Goal: Task Accomplishment & Management: Manage account settings

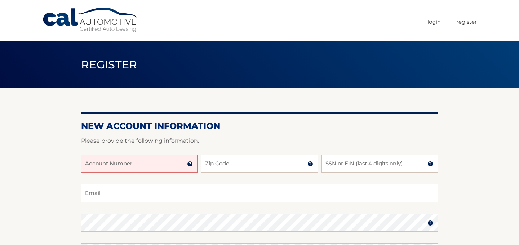
click at [125, 163] on input "Account Number" at bounding box center [139, 164] width 116 height 18
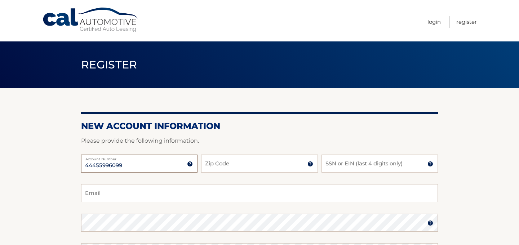
type input "44455996099"
click at [224, 162] on input "Zip Code" at bounding box center [259, 164] width 116 height 18
type input "07066"
type input "shannotr@verizon.net"
click at [362, 162] on input "SSN or EIN (last 4 digits only)" at bounding box center [380, 164] width 116 height 18
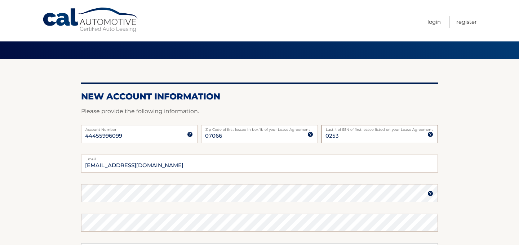
scroll to position [40, 0]
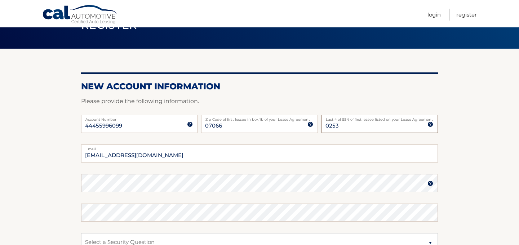
type input "0253"
click at [431, 184] on img at bounding box center [431, 184] width 6 height 6
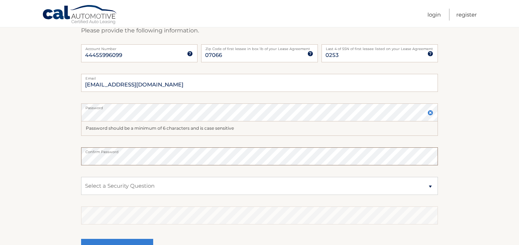
scroll to position [111, 0]
click at [429, 185] on select "Select a Security Question What was the name of your elementary school? What is…" at bounding box center [259, 185] width 357 height 18
select select "2"
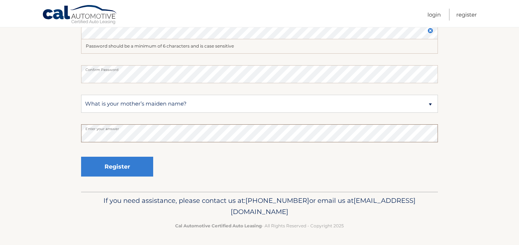
scroll to position [194, 0]
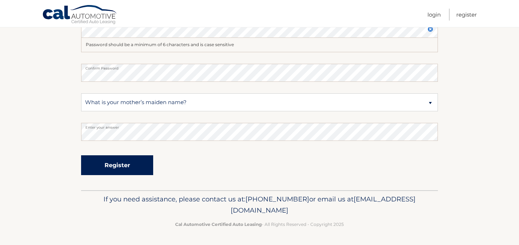
click at [111, 165] on button "Register" at bounding box center [117, 165] width 72 height 20
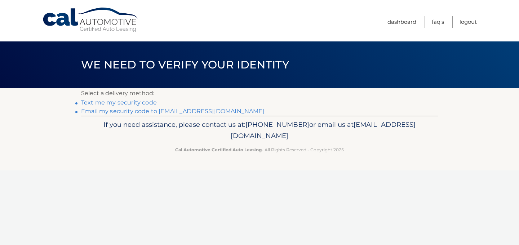
click at [136, 111] on link "Email my security code to [EMAIL_ADDRESS][DOMAIN_NAME]" at bounding box center [173, 111] width 184 height 7
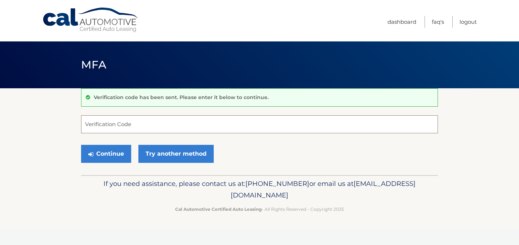
click at [110, 125] on input "Verification Code" at bounding box center [259, 124] width 357 height 18
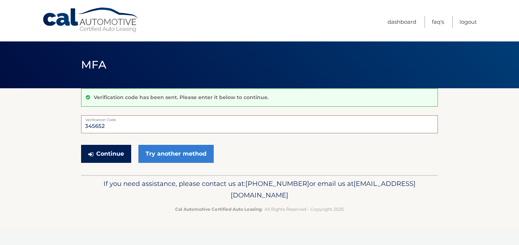
type input "345652"
click at [96, 154] on button "Continue" at bounding box center [106, 154] width 50 height 18
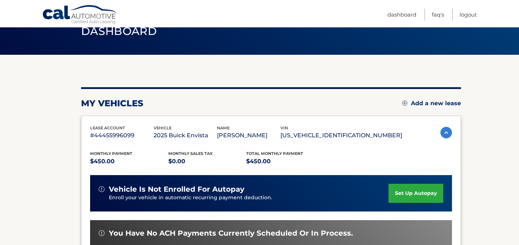
scroll to position [35, 0]
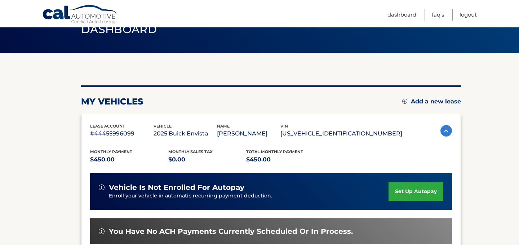
click at [419, 191] on link "set up autopay" at bounding box center [416, 191] width 55 height 19
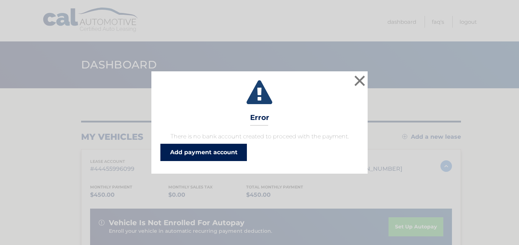
click at [203, 154] on link "Add payment account" at bounding box center [203, 152] width 87 height 17
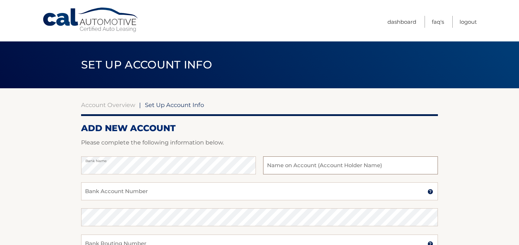
click at [301, 168] on input "text" at bounding box center [350, 165] width 175 height 18
type input "[PERSON_NAME]"
click at [145, 191] on input "Bank Account Number" at bounding box center [259, 191] width 357 height 18
type input "01498002"
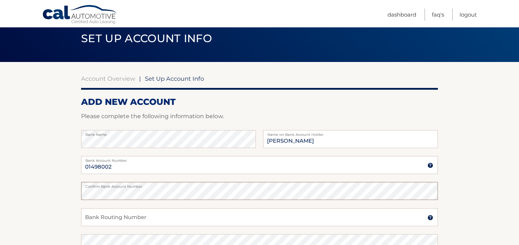
scroll to position [48, 0]
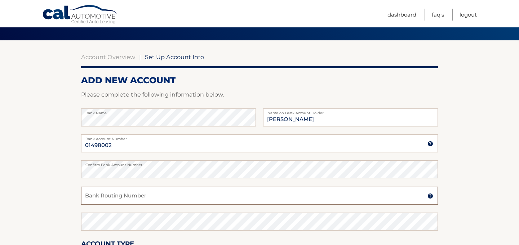
click at [109, 194] on input "Bank Routing Number" at bounding box center [259, 196] width 357 height 18
type input "314074269"
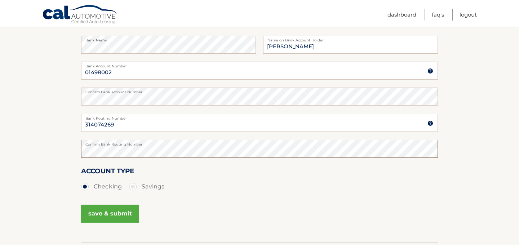
scroll to position [138, 0]
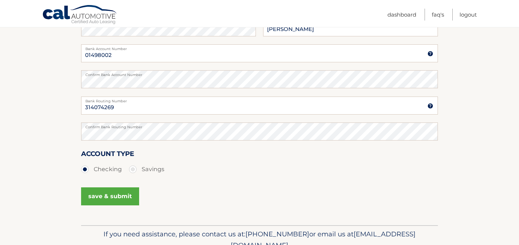
click at [111, 196] on button "save & submit" at bounding box center [110, 196] width 58 height 18
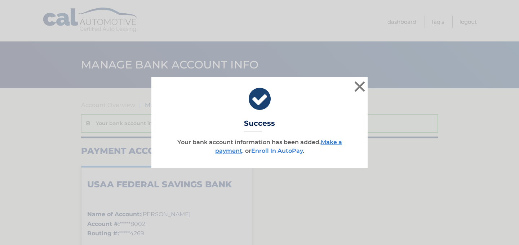
click at [282, 152] on link "Enroll In AutoPay" at bounding box center [277, 150] width 52 height 7
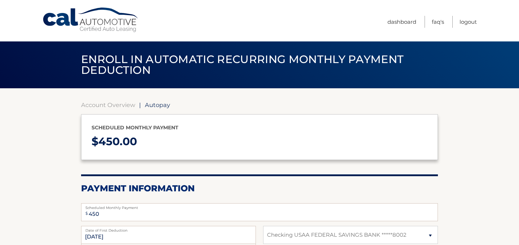
select select "NGNlMTdjMDUtNDIzNC00NDE5LWI2OTItYmU2NzEyMDRjMDQ4"
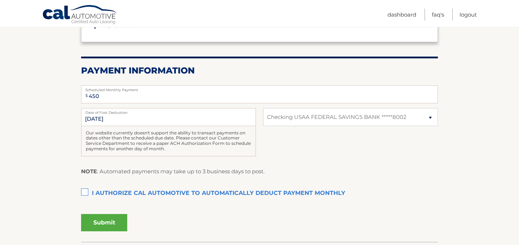
scroll to position [119, 0]
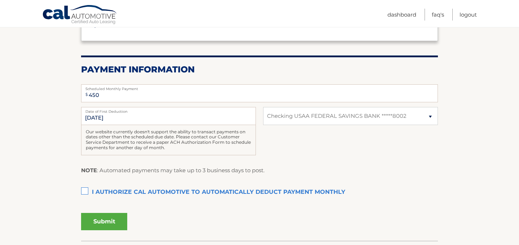
click at [86, 192] on label "I authorize cal automotive to automatically deduct payment monthly This checkbo…" at bounding box center [259, 192] width 357 height 14
click at [0, 0] on input "I authorize cal automotive to automatically deduct payment monthly This checkbo…" at bounding box center [0, 0] width 0 height 0
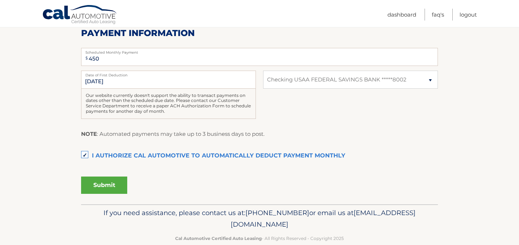
scroll to position [169, 0]
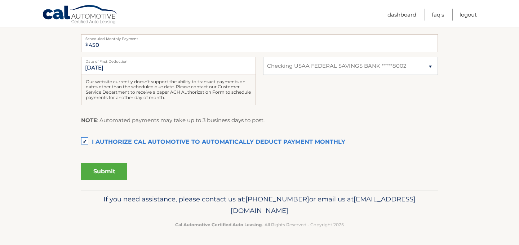
click at [105, 170] on button "Submit" at bounding box center [104, 171] width 46 height 17
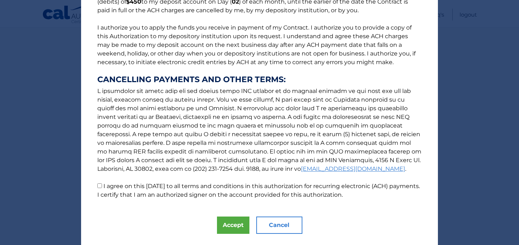
scroll to position [95, 0]
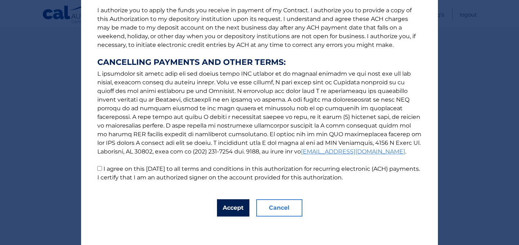
click at [235, 207] on button "Accept" at bounding box center [233, 207] width 32 height 17
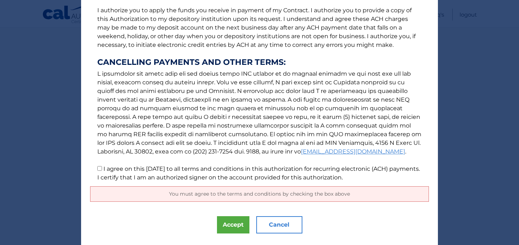
click at [102, 172] on p "The words "I" "me" and "my" mean any identified Customer who signs this Authori…" at bounding box center [259, 51] width 339 height 262
click at [97, 169] on p "The words "I" "me" and "my" mean any identified Customer who signs this Authori…" at bounding box center [259, 51] width 339 height 262
click at [99, 169] on input "I agree on this [DATE] to all terms and conditions in this authorization for re…" at bounding box center [99, 168] width 5 height 5
checkbox input "true"
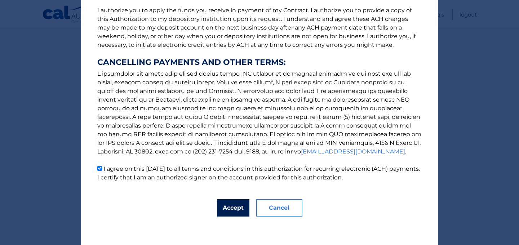
click at [229, 207] on button "Accept" at bounding box center [233, 207] width 32 height 17
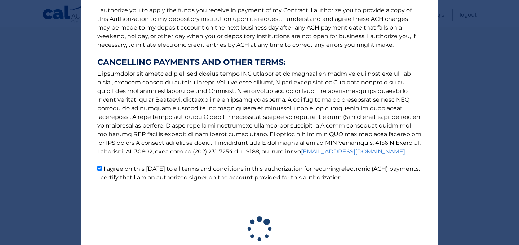
scroll to position [149, 0]
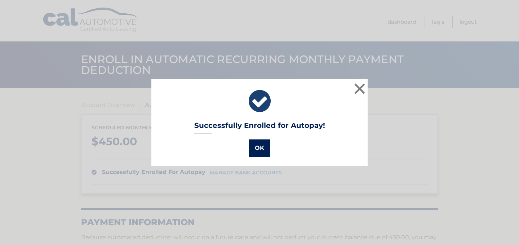
click at [260, 148] on button "OK" at bounding box center [259, 148] width 21 height 17
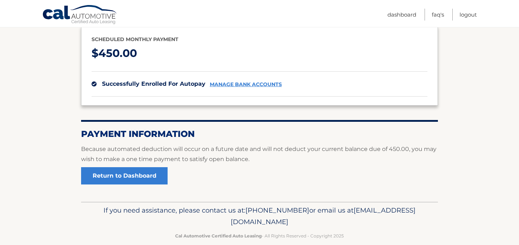
scroll to position [100, 0]
